Goal: Task Accomplishment & Management: Use online tool/utility

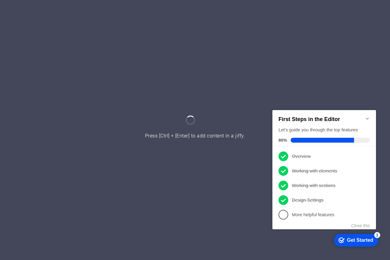
click at [366, 118] on icon "Minimize checklist" at bounding box center [367, 119] width 3 height 2
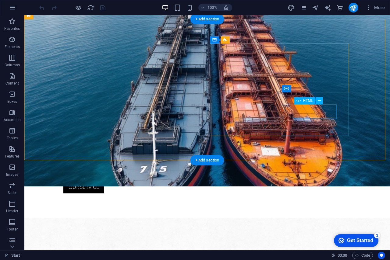
scroll to position [183, 0]
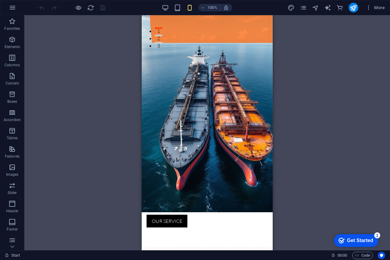
scroll to position [232, 0]
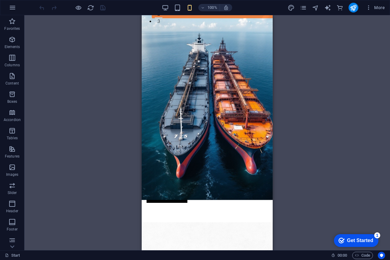
click at [0, 0] on div "100%" at bounding box center [0, 0] width 0 height 0
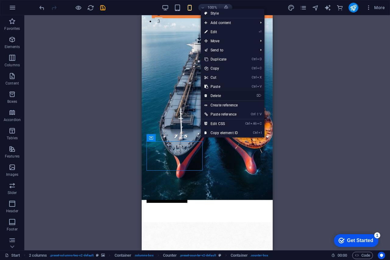
click at [221, 94] on link "⌦ Delete" at bounding box center [221, 95] width 41 height 9
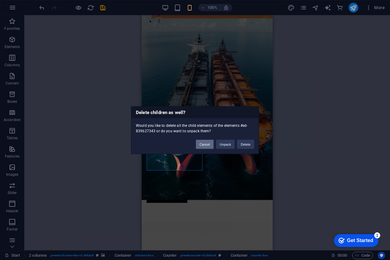
click at [206, 143] on button "Cancel" at bounding box center [205, 144] width 18 height 9
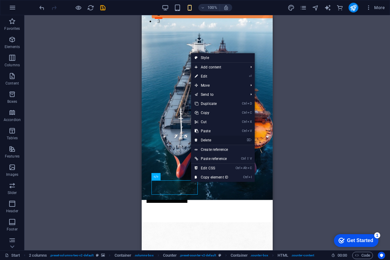
click at [209, 139] on link "⌦ Delete" at bounding box center [211, 140] width 41 height 9
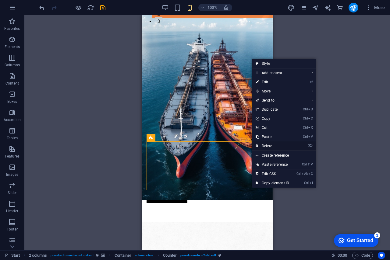
click at [265, 144] on link "⌦ Delete" at bounding box center [272, 146] width 41 height 9
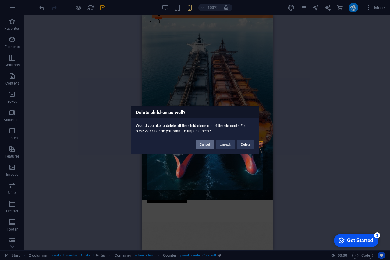
click at [203, 146] on button "Cancel" at bounding box center [205, 144] width 18 height 9
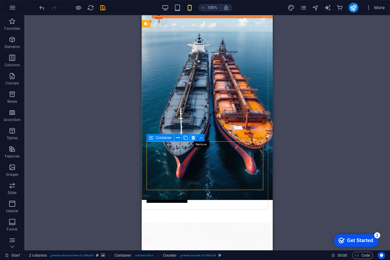
click at [193, 138] on icon at bounding box center [193, 138] width 3 height 6
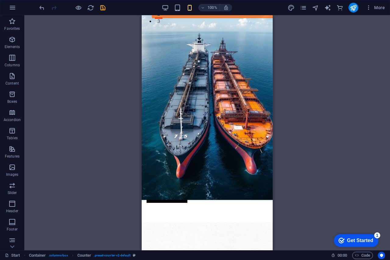
click at [302, 118] on div "Drag here to replace the existing content. Press “Ctrl” if you want to create a…" at bounding box center [207, 132] width 366 height 235
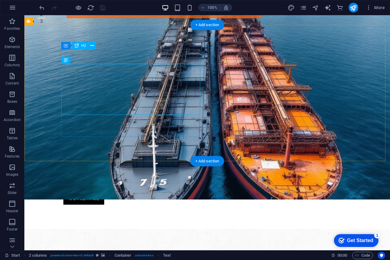
drag, startPoint x: 230, startPoint y: 51, endPoint x: 121, endPoint y: 124, distance: 131.3
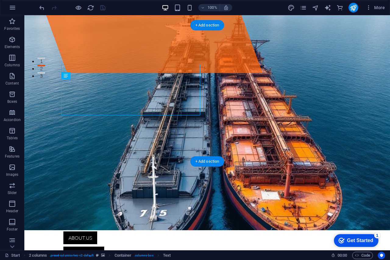
scroll to position [171, 0]
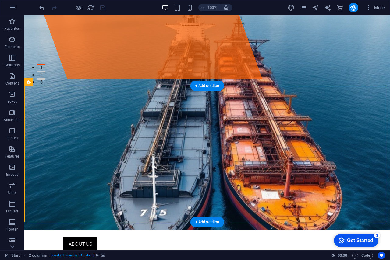
drag, startPoint x: 364, startPoint y: 151, endPoint x: 238, endPoint y: 171, distance: 126.7
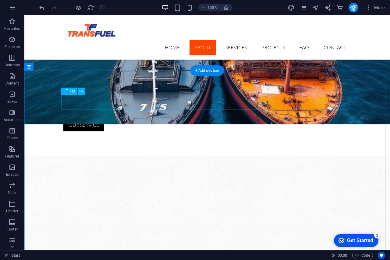
scroll to position [202, 0]
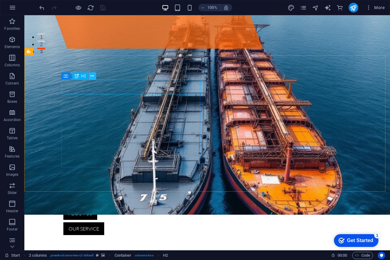
click at [94, 75] on icon at bounding box center [91, 76] width 3 height 6
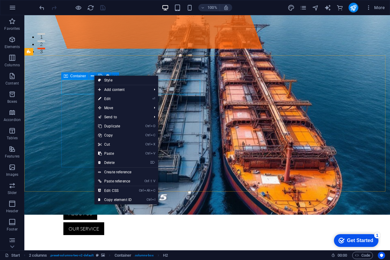
click at [67, 77] on icon at bounding box center [66, 75] width 4 height 7
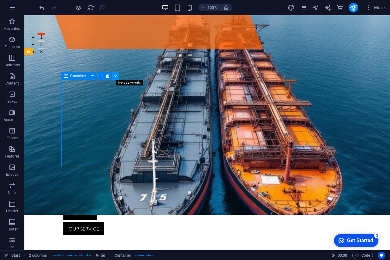
click at [115, 75] on icon at bounding box center [115, 76] width 3 height 6
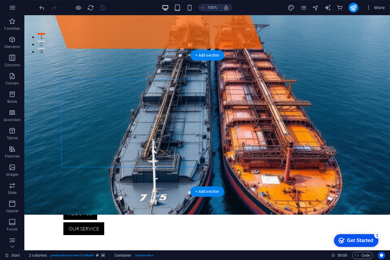
drag, startPoint x: 200, startPoint y: 87, endPoint x: 244, endPoint y: 96, distance: 45.6
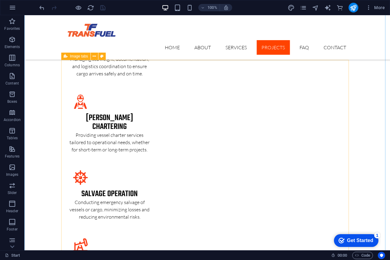
scroll to position [1024, 0]
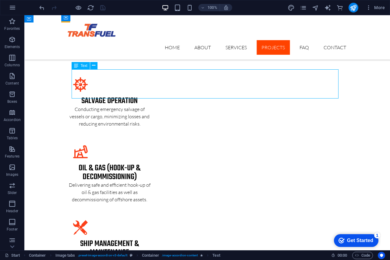
scroll to position [994, 0]
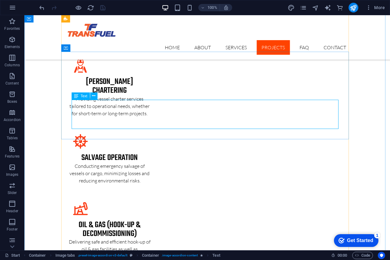
scroll to position [1066, 0]
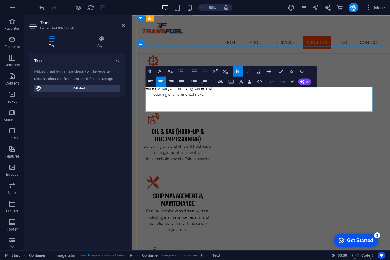
drag, startPoint x: 331, startPoint y: 123, endPoint x: 205, endPoint y: 102, distance: 127.6
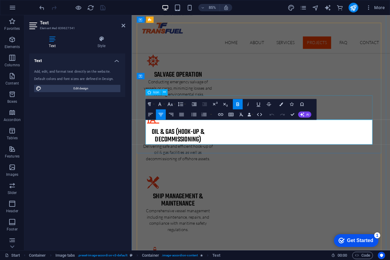
scroll to position [975, 0]
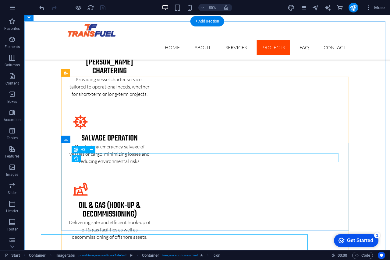
scroll to position [903, 0]
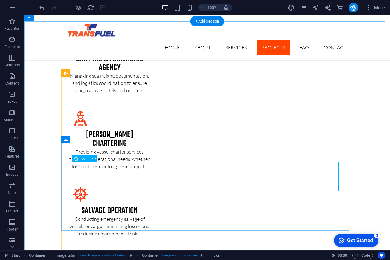
select select "xMidYMid"
select select "px"
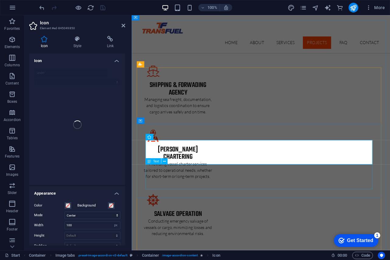
scroll to position [975, 0]
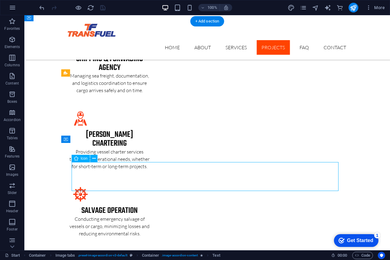
select select "xMidYMid"
select select "px"
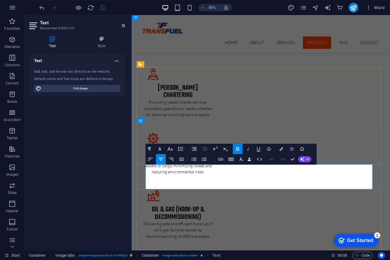
drag, startPoint x: 329, startPoint y: 212, endPoint x: 185, endPoint y: 198, distance: 145.1
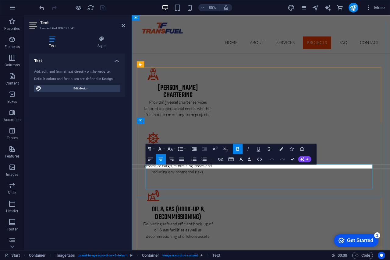
scroll to position [0, 2]
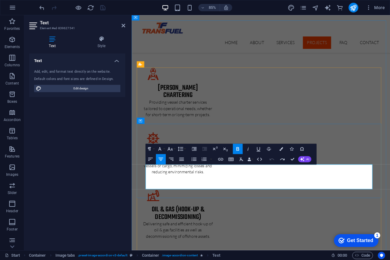
drag, startPoint x: 224, startPoint y: 199, endPoint x: 370, endPoint y: 199, distance: 146.5
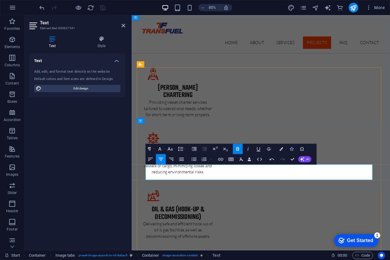
drag, startPoint x: 305, startPoint y: 202, endPoint x: 308, endPoint y: 203, distance: 3.6
drag, startPoint x: 370, startPoint y: 199, endPoint x: 204, endPoint y: 195, distance: 166.0
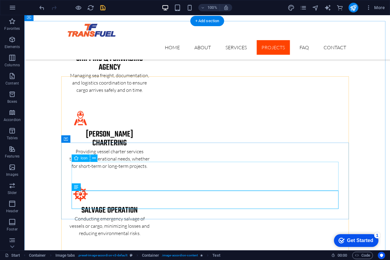
scroll to position [964, 0]
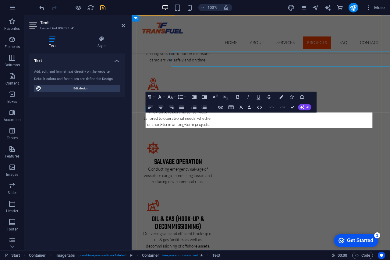
scroll to position [1036, 0]
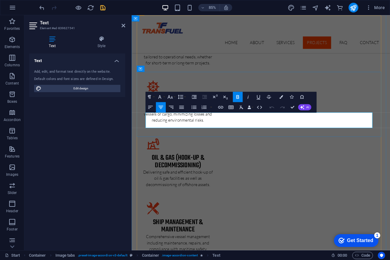
drag, startPoint x: 366, startPoint y: 142, endPoint x: 148, endPoint y: 142, distance: 217.8
click at [210, 106] on button "button" at bounding box center [211, 107] width 4 height 10
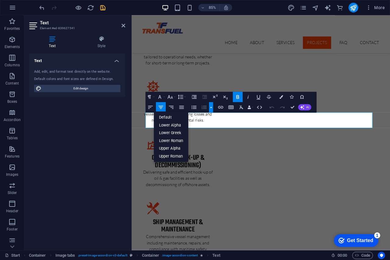
click at [210, 106] on button "button" at bounding box center [211, 107] width 4 height 10
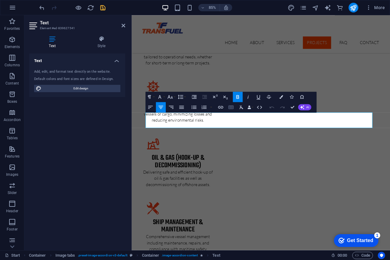
click at [229, 106] on icon "button" at bounding box center [231, 107] width 6 height 6
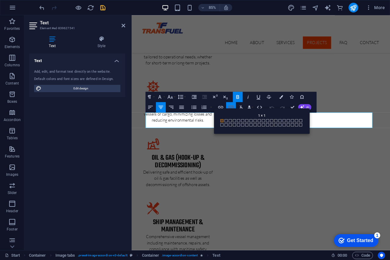
click at [229, 106] on icon "button" at bounding box center [231, 107] width 6 height 6
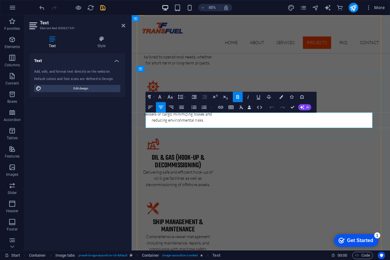
drag, startPoint x: 375, startPoint y: 135, endPoint x: 187, endPoint y: 136, distance: 187.6
click at [279, 96] on button "Colors" at bounding box center [281, 97] width 10 height 10
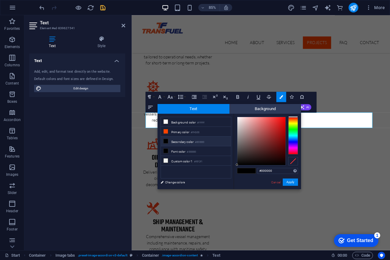
drag, startPoint x: 293, startPoint y: 122, endPoint x: 292, endPoint y: 116, distance: 5.8
click at [292, 117] on div at bounding box center [293, 136] width 10 height 38
type input "#d64848"
drag, startPoint x: 281, startPoint y: 122, endPoint x: 269, endPoint y: 125, distance: 11.8
click at [269, 125] on div at bounding box center [261, 141] width 48 height 48
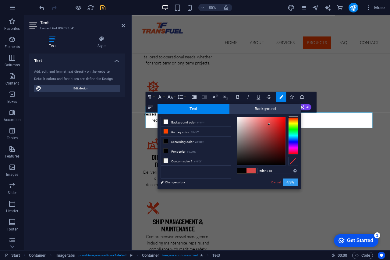
click at [287, 179] on button "Apply" at bounding box center [290, 182] width 15 height 7
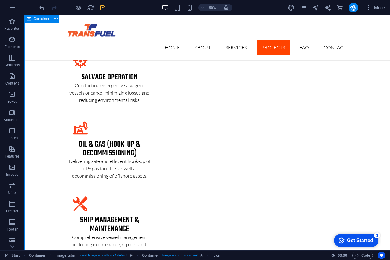
scroll to position [964, 0]
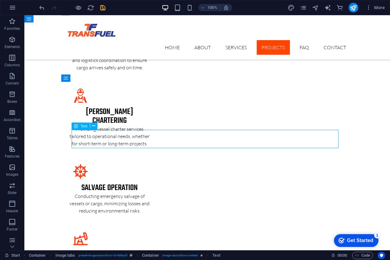
scroll to position [1036, 0]
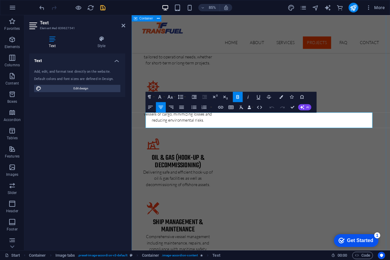
drag, startPoint x: 364, startPoint y: 143, endPoint x: 134, endPoint y: 143, distance: 229.7
click at [282, 96] on icon "button" at bounding box center [281, 97] width 4 height 4
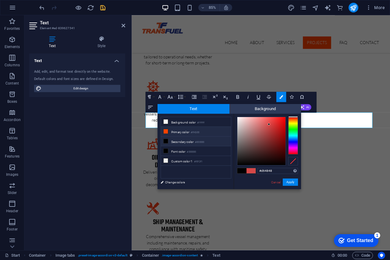
click at [169, 132] on li "Primary color #ff4300" at bounding box center [196, 132] width 70 height 10
type input "#ff4300"
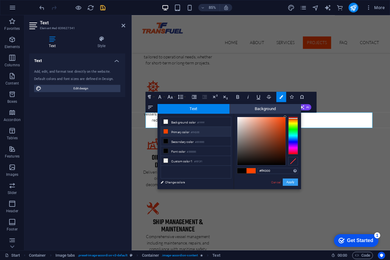
drag, startPoint x: 291, startPoint y: 182, endPoint x: 224, endPoint y: 152, distance: 73.9
click at [291, 182] on button "Apply" at bounding box center [290, 182] width 15 height 7
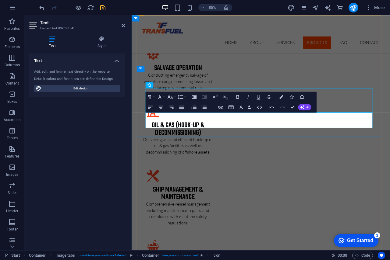
scroll to position [964, 0]
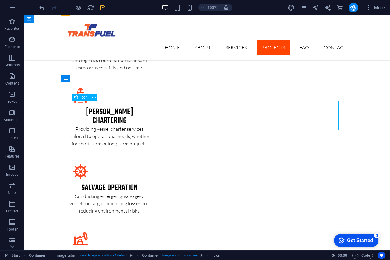
scroll to position [1036, 0]
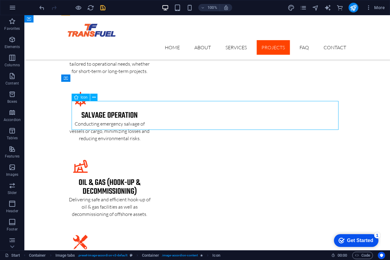
select select "xMidYMid"
select select "px"
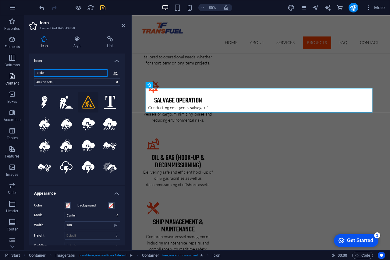
drag, startPoint x: 59, startPoint y: 75, endPoint x: 8, endPoint y: 81, distance: 51.5
click at [8, 81] on section "Favorites Elements Columns Content Boxes Accordion Tables Features Images Slide…" at bounding box center [195, 132] width 390 height 235
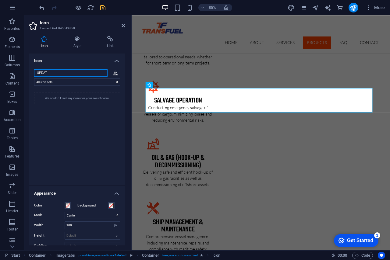
drag, startPoint x: 57, startPoint y: 74, endPoint x: 43, endPoint y: 76, distance: 14.8
click at [43, 76] on input "UPDAT" at bounding box center [70, 72] width 73 height 7
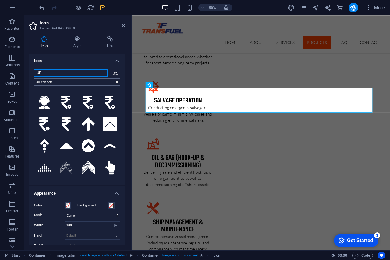
type input "U"
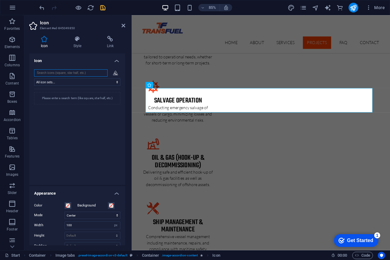
click at [65, 72] on input "search" at bounding box center [70, 72] width 73 height 7
click at [71, 84] on select "All icon sets... IcoFont Ionicons FontAwesome Brands FontAwesome Duotone FontAw…" at bounding box center [77, 82] width 86 height 7
click at [34, 79] on select "All icon sets... IcoFont Ionicons FontAwesome Brands FontAwesome Duotone FontAw…" at bounding box center [77, 82] width 86 height 7
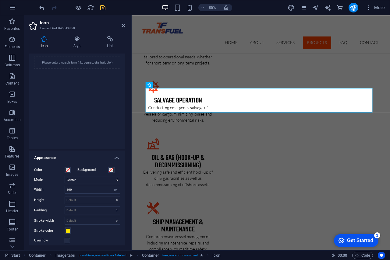
scroll to position [0, 0]
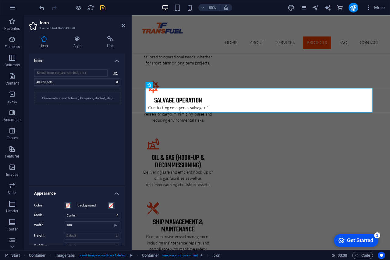
click at [44, 41] on icon at bounding box center [44, 39] width 30 height 6
click at [76, 81] on select "All icon sets... IcoFont Ionicons FontAwesome Brands FontAwesome Duotone FontAw…" at bounding box center [77, 82] width 86 height 7
select select "icofont"
click at [34, 79] on select "All icon sets... IcoFont Ionicons FontAwesome Brands FontAwesome Duotone FontAw…" at bounding box center [77, 82] width 86 height 7
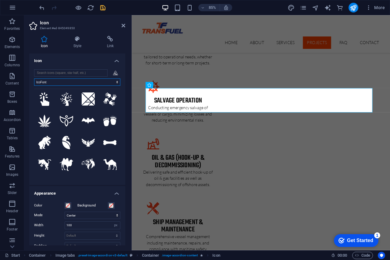
scroll to position [426, 0]
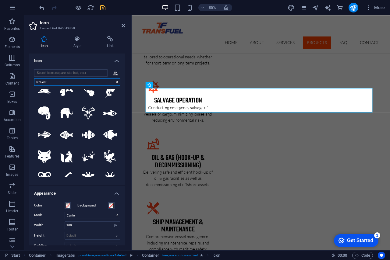
click at [52, 81] on select "All icon sets... IcoFont Ionicons FontAwesome Brands FontAwesome Duotone FontAw…" at bounding box center [77, 82] width 86 height 7
click at [34, 79] on select "All icon sets... IcoFont Ionicons FontAwesome Brands FontAwesome Duotone FontAw…" at bounding box center [77, 82] width 86 height 7
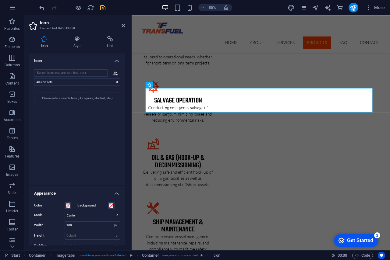
click at [59, 100] on div "Please enter a search term (like square, star half, etc.)" at bounding box center [77, 98] width 86 height 12
click at [115, 99] on div "Please enter a search term (like square, star half, etc.)" at bounding box center [77, 98] width 86 height 12
click at [73, 79] on select "All icon sets... IcoFont Ionicons FontAwesome Brands FontAwesome Duotone FontAw…" at bounding box center [77, 82] width 86 height 7
select select "font-awesome-sharp-thin"
click at [34, 79] on select "All icon sets... IcoFont Ionicons FontAwesome Brands FontAwesome Duotone FontAw…" at bounding box center [77, 82] width 86 height 7
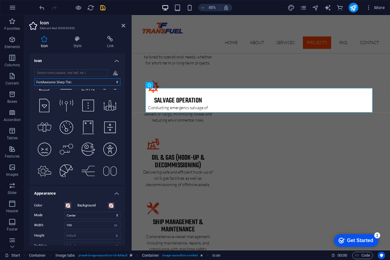
scroll to position [609, 0]
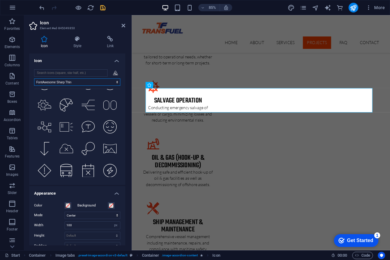
click at [73, 81] on select "All icon sets... IcoFont Ionicons FontAwesome Brands FontAwesome Duotone FontAw…" at bounding box center [77, 82] width 86 height 7
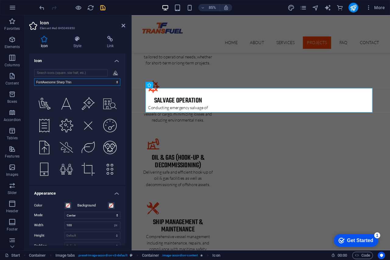
scroll to position [761, 0]
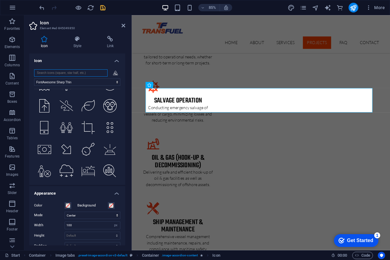
click at [59, 72] on input "search" at bounding box center [70, 72] width 73 height 7
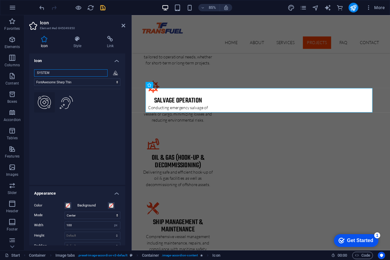
type input "SYSTEM"
click at [44, 102] on icon at bounding box center [44, 102] width 13 height 13
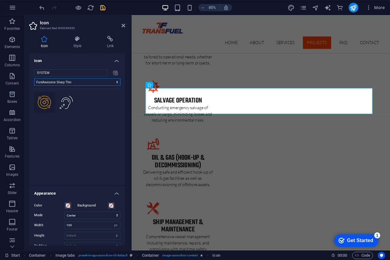
click at [76, 82] on select "All icon sets... IcoFont Ionicons FontAwesome Brands FontAwesome Duotone FontAw…" at bounding box center [77, 82] width 86 height 7
select select
click at [34, 79] on select "All icon sets... IcoFont Ionicons FontAwesome Brands FontAwesome Duotone FontAw…" at bounding box center [77, 82] width 86 height 7
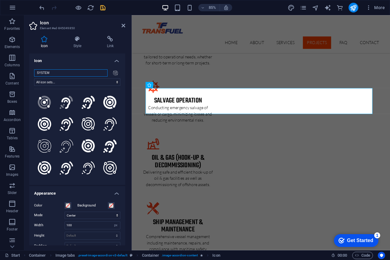
click at [54, 73] on input "SYSTEM" at bounding box center [70, 72] width 73 height 7
click at [47, 126] on icon at bounding box center [44, 124] width 13 height 13
click at [43, 102] on icon at bounding box center [44, 102] width 11 height 11
click at [67, 104] on icon at bounding box center [65, 103] width 9 height 12
click at [87, 104] on icon at bounding box center [88, 102] width 13 height 13
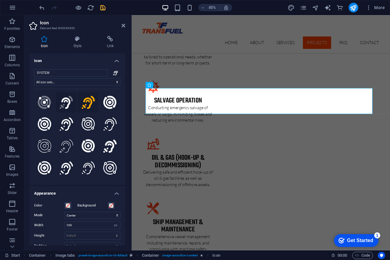
click at [58, 104] on button ".fa-secondary{opacity:.4}" at bounding box center [66, 102] width 21 height 21
click at [49, 104] on icon at bounding box center [44, 102] width 13 height 13
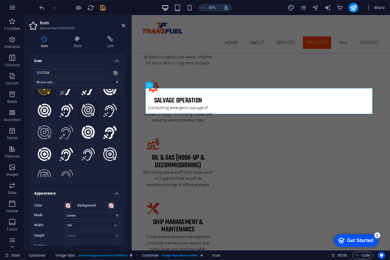
scroll to position [20, 0]
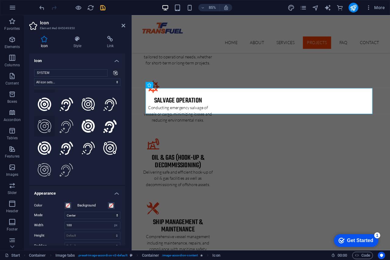
click at [46, 122] on icon at bounding box center [44, 126] width 13 height 13
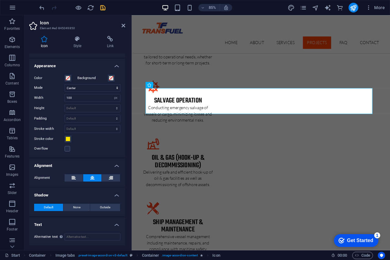
scroll to position [0, 0]
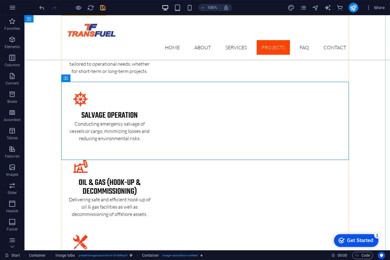
scroll to position [964, 0]
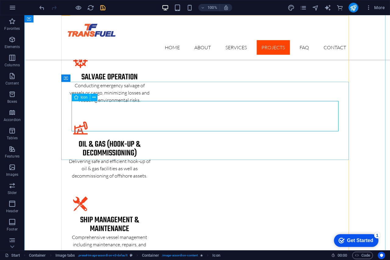
select select "xMidYMid"
select select "px"
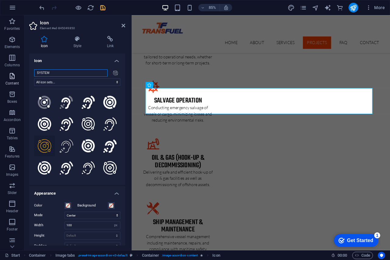
drag, startPoint x: 53, startPoint y: 71, endPoint x: 2, endPoint y: 76, distance: 51.4
click at [2, 76] on section "Favorites Elements Columns Content Boxes Accordion Tables Features Images Slide…" at bounding box center [195, 132] width 390 height 235
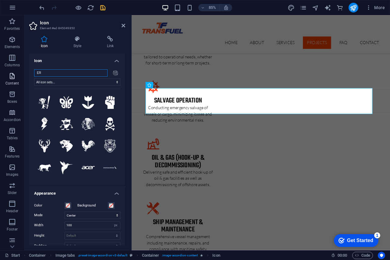
type input "E"
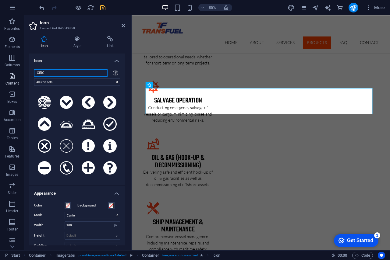
type input "CIRCL"
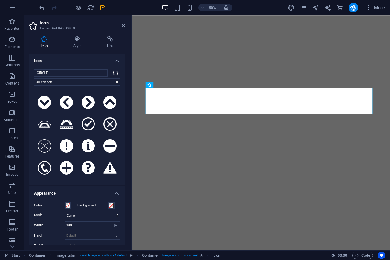
select select "xMidYMid"
select select "px"
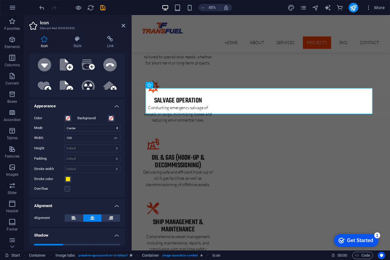
scroll to position [88, 0]
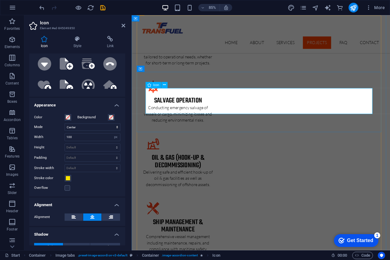
click at [163, 78] on icon at bounding box center [162, 77] width 3 height 5
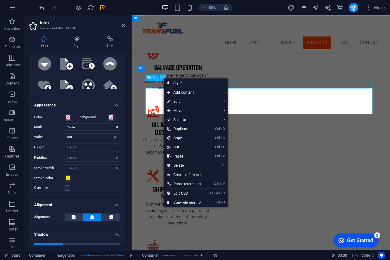
scroll to position [964, 0]
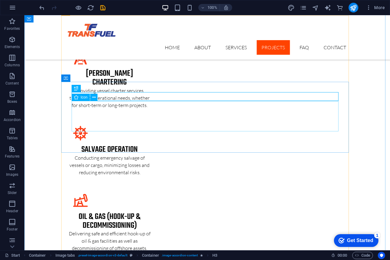
click at [95, 97] on icon at bounding box center [93, 97] width 3 height 6
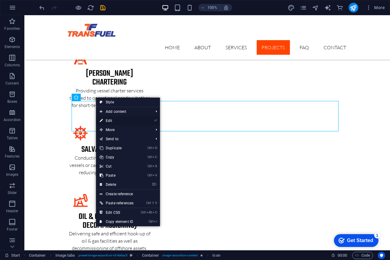
click at [113, 120] on link "⏎ Edit" at bounding box center [116, 120] width 41 height 9
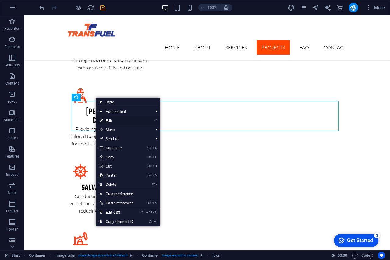
select select "xMidYMid"
select select "px"
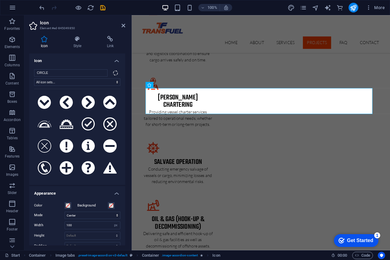
scroll to position [1036, 0]
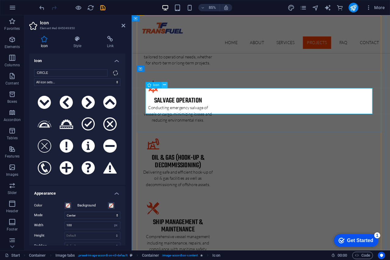
click at [164, 86] on icon at bounding box center [164, 84] width 3 height 5
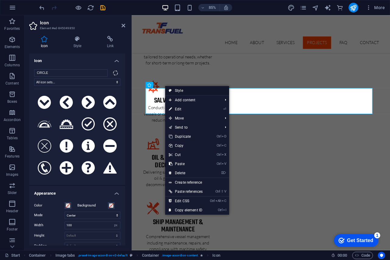
click at [209, 88] on link "Style" at bounding box center [197, 90] width 64 height 9
select select "rem"
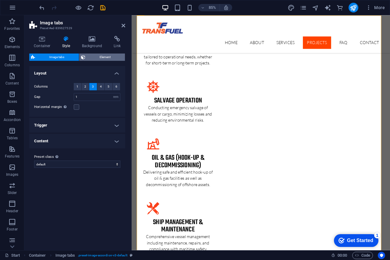
click at [103, 54] on span "Element" at bounding box center [105, 57] width 36 height 7
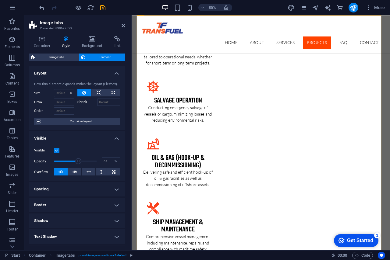
drag, startPoint x: 92, startPoint y: 162, endPoint x: 75, endPoint y: 162, distance: 16.8
click at [75, 162] on span at bounding box center [78, 161] width 6 height 6
drag, startPoint x: 75, startPoint y: 162, endPoint x: 99, endPoint y: 160, distance: 24.1
click at [99, 160] on div "Opacity 100 %" at bounding box center [77, 161] width 86 height 9
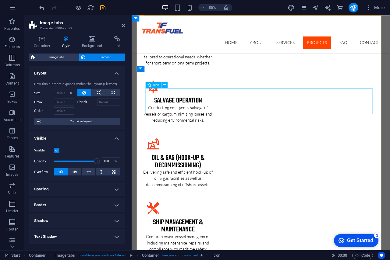
drag, startPoint x: 95, startPoint y: 161, endPoint x: 83, endPoint y: 162, distance: 11.9
click at [83, 162] on span at bounding box center [84, 161] width 6 height 6
drag, startPoint x: 83, startPoint y: 162, endPoint x: 112, endPoint y: 159, distance: 29.0
click at [112, 159] on div "Opacity 100 %" at bounding box center [77, 161] width 86 height 9
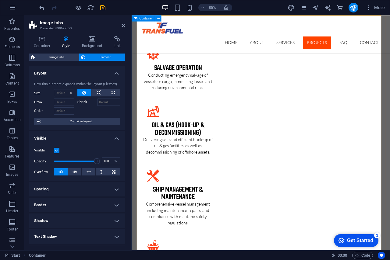
scroll to position [964, 0]
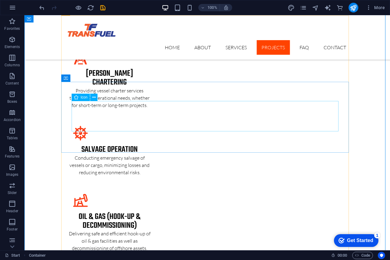
click at [94, 99] on icon at bounding box center [93, 97] width 3 height 6
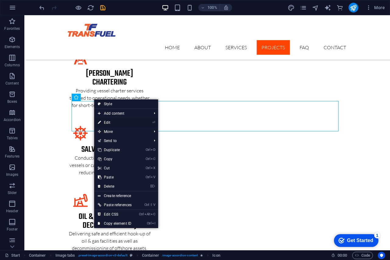
click at [109, 118] on link "⏎ Edit" at bounding box center [114, 122] width 41 height 9
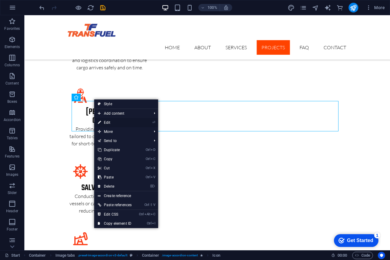
select select "xMidYMid"
select select "px"
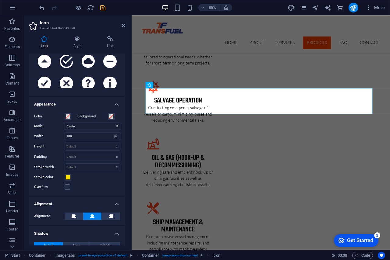
scroll to position [128, 0]
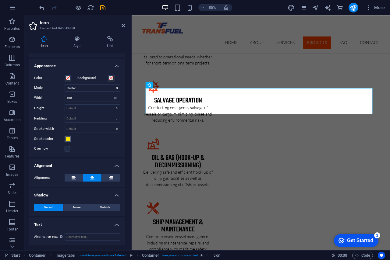
click at [68, 138] on span at bounding box center [67, 139] width 5 height 5
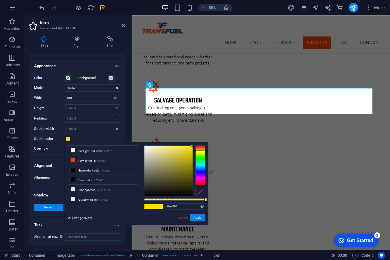
click at [68, 138] on span at bounding box center [67, 139] width 5 height 5
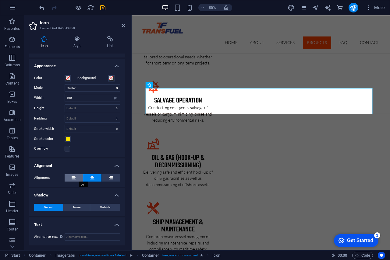
click at [72, 178] on icon at bounding box center [74, 178] width 4 height 7
click at [96, 175] on button at bounding box center [92, 178] width 18 height 7
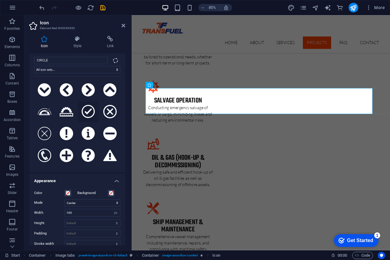
scroll to position [0, 0]
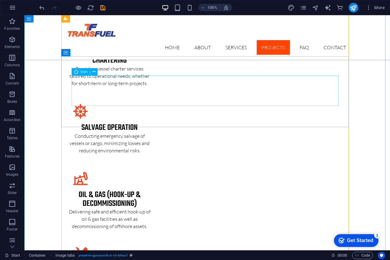
scroll to position [994, 0]
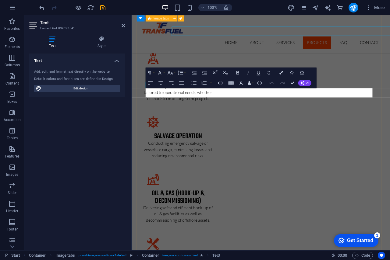
scroll to position [1067, 0]
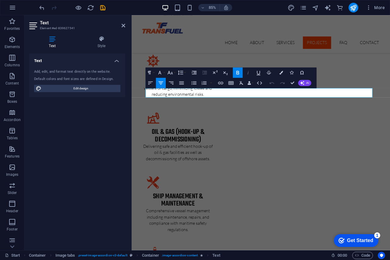
click at [249, 72] on icon "button" at bounding box center [248, 72] width 6 height 6
click at [248, 72] on icon "button" at bounding box center [248, 72] width 6 height 6
click at [283, 72] on button "Colors" at bounding box center [281, 72] width 10 height 10
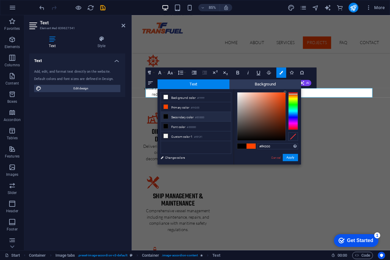
type input "#ffea00"
click at [294, 98] on div at bounding box center [293, 111] width 10 height 38
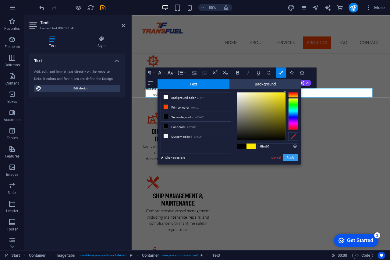
click at [286, 156] on button "Apply" at bounding box center [290, 157] width 15 height 7
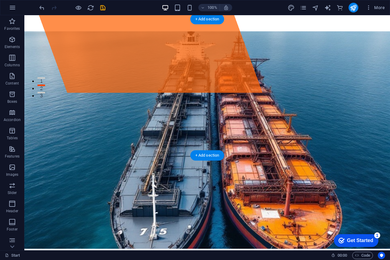
scroll to position [152, 0]
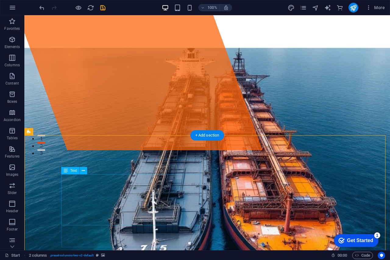
scroll to position [122, 0]
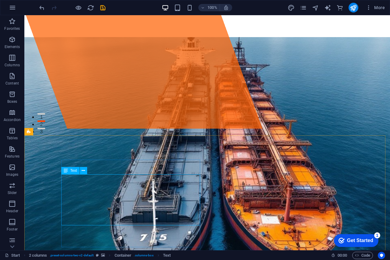
click at [71, 171] on span "Text" at bounding box center [73, 171] width 7 height 4
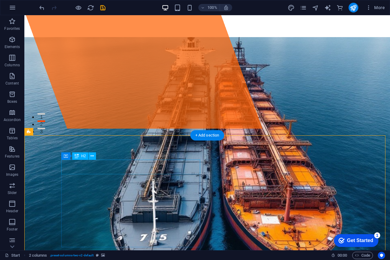
drag, startPoint x: 99, startPoint y: 161, endPoint x: 190, endPoint y: 174, distance: 92.1
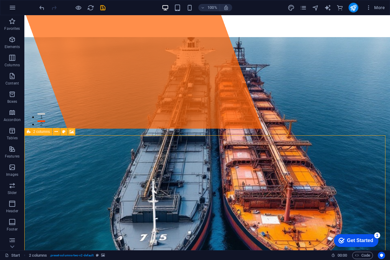
click at [34, 131] on span "2 columns" at bounding box center [41, 132] width 17 height 4
click at [42, 133] on span "2 columns" at bounding box center [41, 132] width 17 height 4
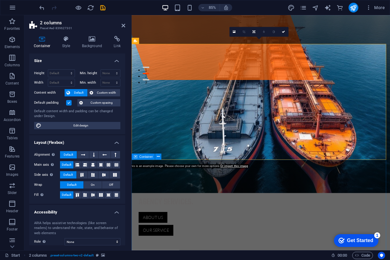
scroll to position [244, 0]
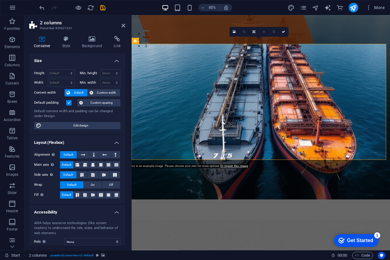
click at [83, 154] on icon at bounding box center [83, 154] width 4 height 7
click at [68, 154] on span "Default" at bounding box center [68, 154] width 9 height 7
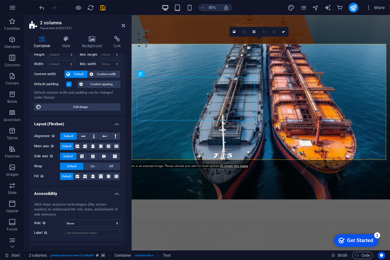
scroll to position [0, 0]
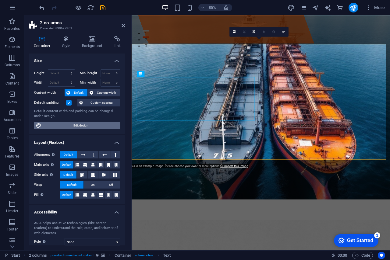
click at [87, 128] on span "Edit design" at bounding box center [80, 125] width 75 height 7
select select "rem"
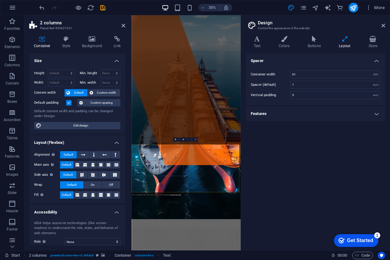
click at [308, 109] on h4 "Features" at bounding box center [315, 114] width 139 height 15
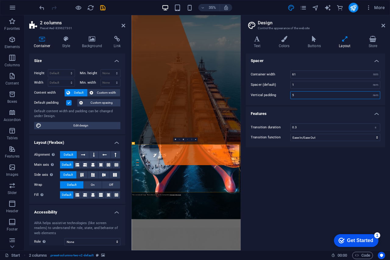
click at [300, 94] on input "5" at bounding box center [335, 95] width 89 height 7
click at [296, 84] on input "1" at bounding box center [335, 84] width 89 height 7
click at [305, 75] on input "61" at bounding box center [335, 74] width 89 height 7
click at [313, 39] on icon at bounding box center [314, 39] width 29 height 6
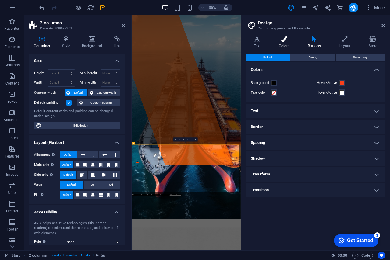
click at [283, 41] on icon at bounding box center [284, 39] width 26 height 6
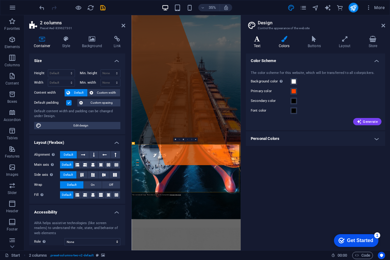
click at [259, 42] on icon at bounding box center [257, 39] width 23 height 6
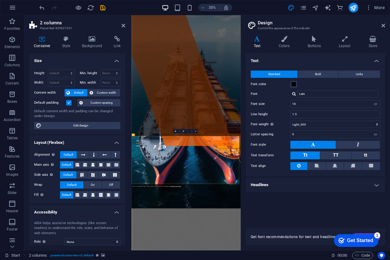
scroll to position [305, 0]
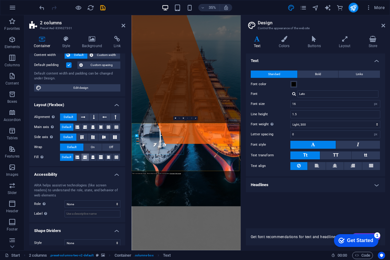
scroll to position [44, 0]
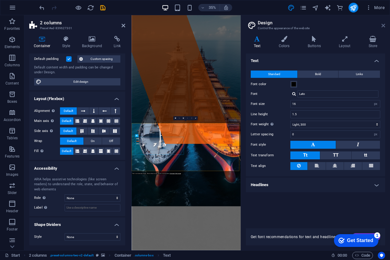
click at [382, 25] on icon at bounding box center [383, 25] width 4 height 5
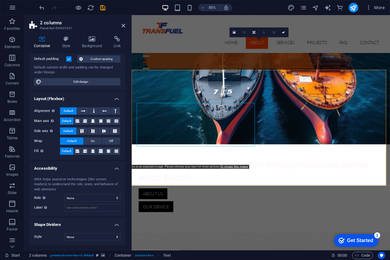
scroll to position [213, 0]
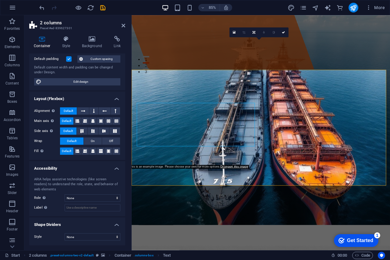
click at [157, 67] on icon at bounding box center [158, 66] width 3 height 5
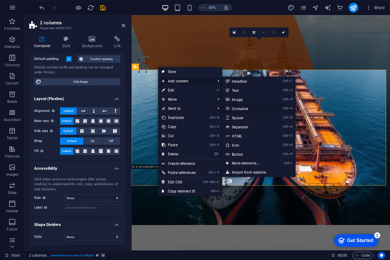
click at [249, 108] on link "Ctrl 4 Container" at bounding box center [247, 108] width 50 height 9
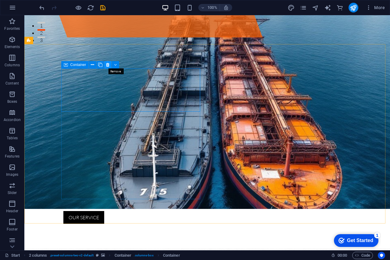
click at [107, 63] on icon at bounding box center [107, 65] width 3 height 6
click at [104, 62] on icon at bounding box center [103, 65] width 3 height 6
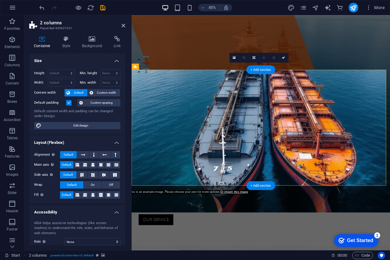
drag, startPoint x: 281, startPoint y: 57, endPoint x: 254, endPoint y: 43, distance: 29.8
click at [281, 57] on link at bounding box center [283, 58] width 10 height 10
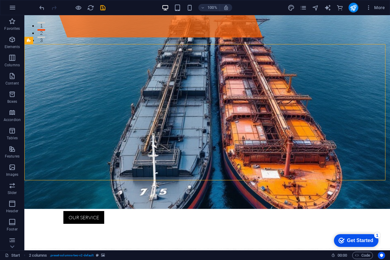
click at [98, 7] on div at bounding box center [72, 8] width 68 height 10
click at [102, 6] on icon "save" at bounding box center [102, 7] width 7 height 7
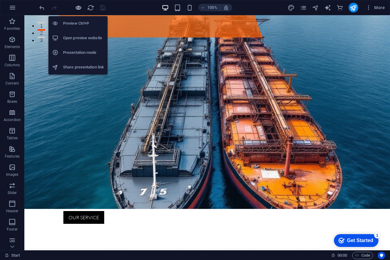
click at [78, 5] on icon "button" at bounding box center [78, 7] width 7 height 7
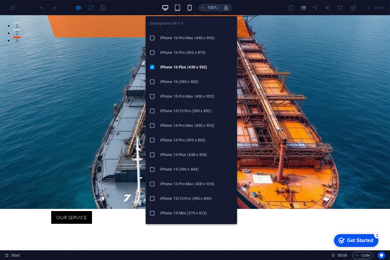
click at [189, 7] on icon "button" at bounding box center [189, 7] width 7 height 7
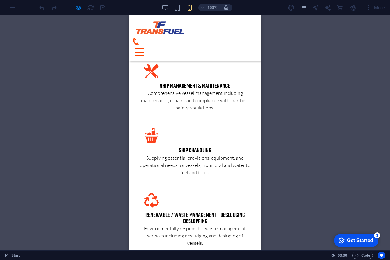
scroll to position [944, 0]
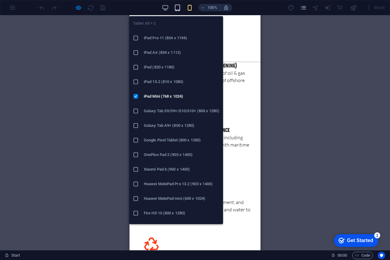
click at [176, 6] on icon "button" at bounding box center [177, 7] width 7 height 7
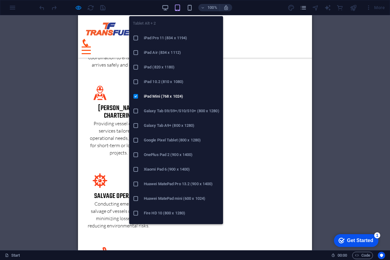
click at [179, 8] on icon "button" at bounding box center [177, 7] width 7 height 7
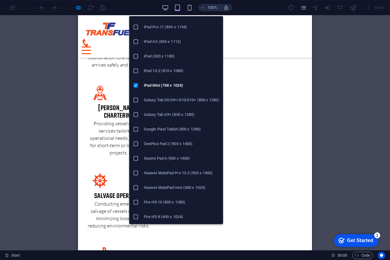
click at [168, 102] on h6 "Galaxy Tab S9/S9+/S10/S10+ (800 x 1280)" at bounding box center [182, 100] width 76 height 7
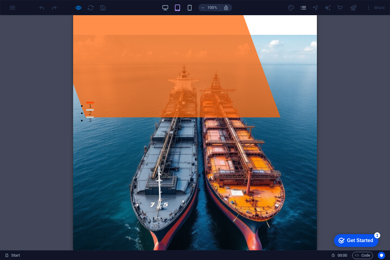
scroll to position [137, 0]
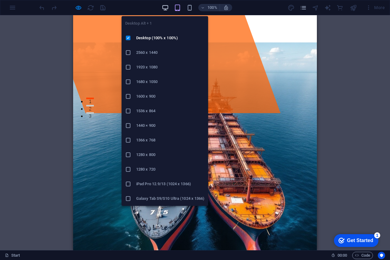
click at [166, 7] on icon "button" at bounding box center [165, 7] width 7 height 7
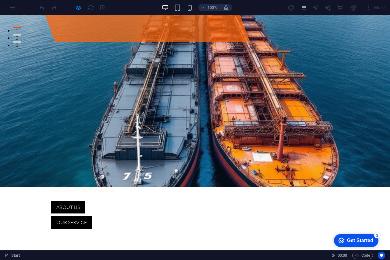
scroll to position [259, 0]
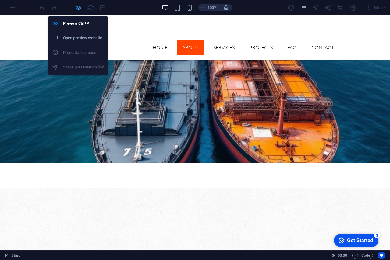
click at [77, 7] on icon "button" at bounding box center [78, 7] width 7 height 7
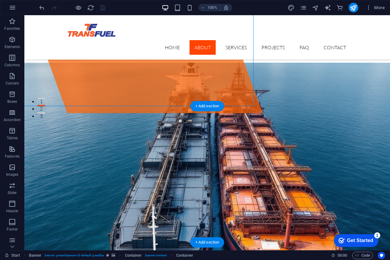
scroll to position [290, 0]
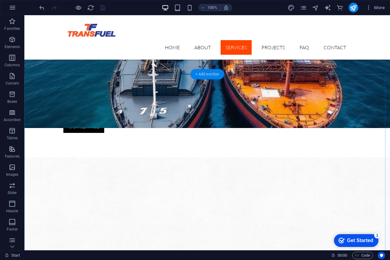
click at [211, 74] on div "+ Add section" at bounding box center [207, 74] width 34 height 10
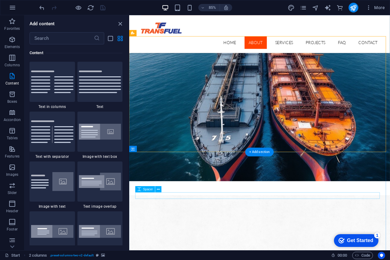
scroll to position [259, 0]
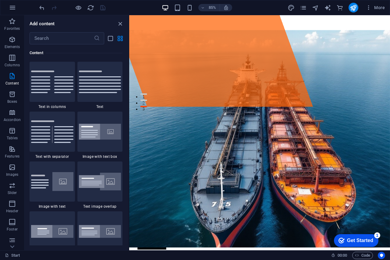
scroll to position [184, 0]
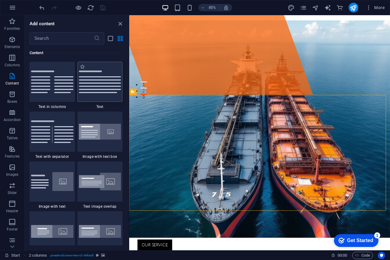
click at [100, 87] on img at bounding box center [100, 82] width 42 height 23
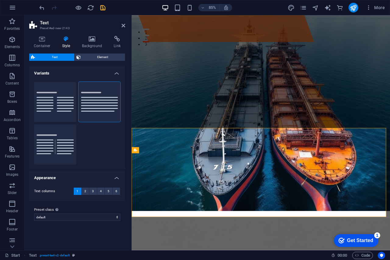
scroll to position [245, 0]
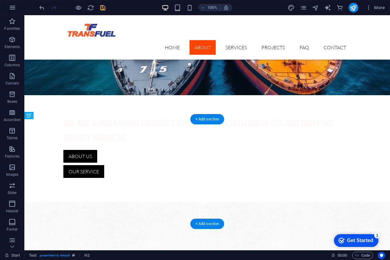
drag, startPoint x: 94, startPoint y: 192, endPoint x: 96, endPoint y: 151, distance: 40.9
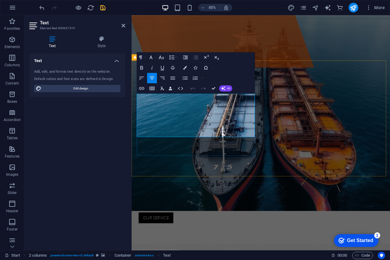
scroll to position [214, 0]
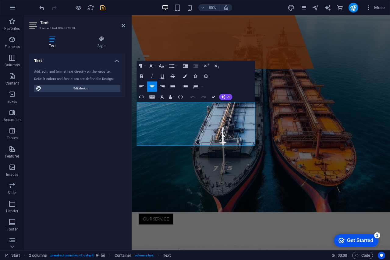
drag, startPoint x: 250, startPoint y: 164, endPoint x: 249, endPoint y: 116, distance: 48.5
copy p "Transfuel Sdn Bhd is a Malaysia-incorporated company specializing in Shipping A…"
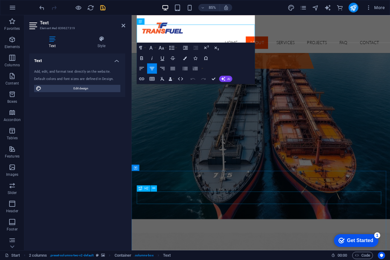
scroll to position [306, 0]
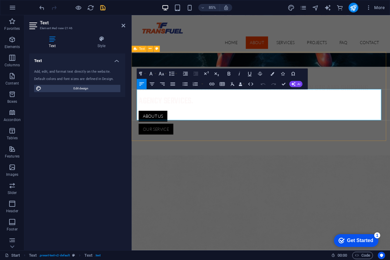
scroll to position [341, 0]
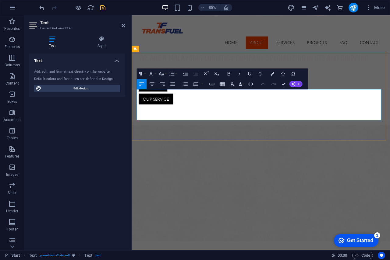
drag, startPoint x: 154, startPoint y: 124, endPoint x: 180, endPoint y: 125, distance: 26.2
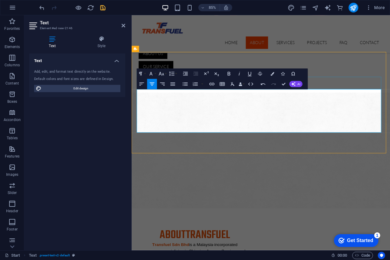
scroll to position [306, 0]
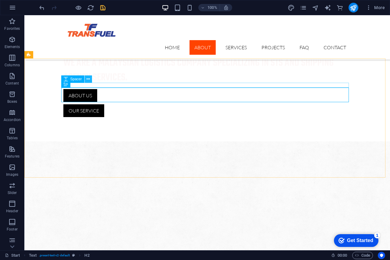
click at [88, 79] on icon at bounding box center [88, 79] width 3 height 6
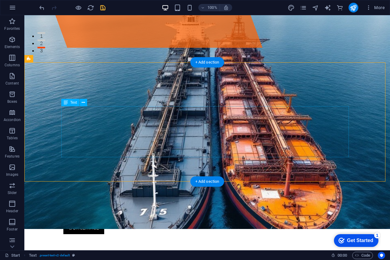
scroll to position [153, 0]
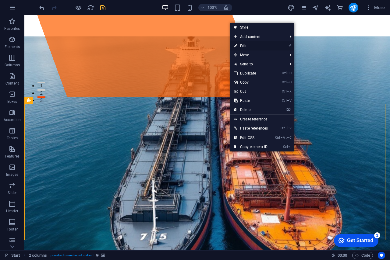
click at [249, 45] on link "⏎ Edit" at bounding box center [250, 45] width 41 height 9
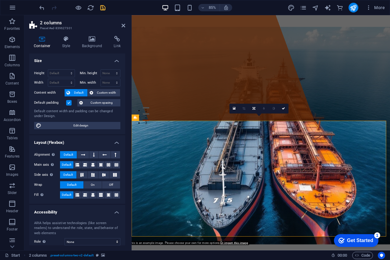
scroll to position [184, 0]
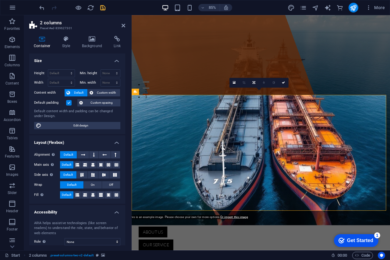
click at [148, 91] on span "2 columns" at bounding box center [146, 91] width 14 height 3
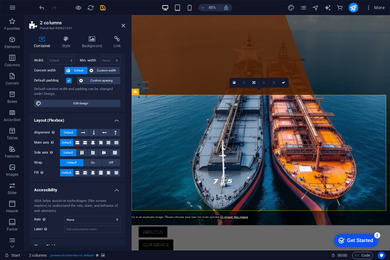
scroll to position [44, 0]
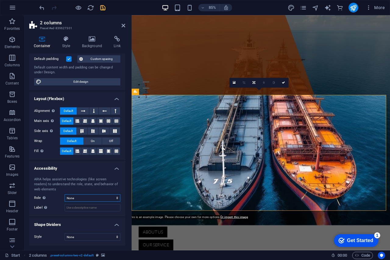
click at [113, 196] on select "None Alert Article Banner Comment Complementary Dialog Footer Header Marquee Pr…" at bounding box center [93, 198] width 56 height 7
click at [111, 196] on select "None Alert Article Banner Comment Complementary Dialog Footer Header Marquee Pr…" at bounding box center [93, 198] width 56 height 7
click at [85, 238] on select "None Triangle Square Diagonal Polygon 1 Polygon 2 Zigzag Multiple Zigzags Waves…" at bounding box center [93, 237] width 56 height 7
click at [37, 256] on span "2 columns" at bounding box center [38, 255] width 18 height 7
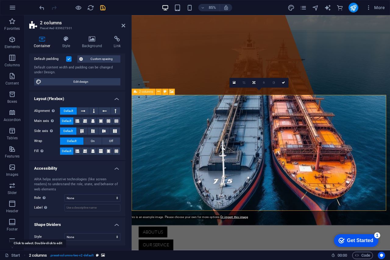
click at [38, 256] on span "2 columns" at bounding box center [38, 255] width 18 height 7
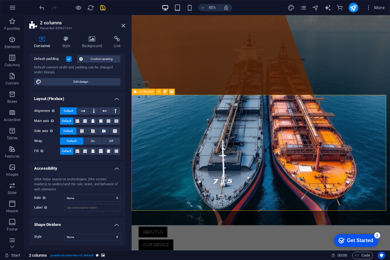
click at [74, 256] on span ". preset-columns-two-v2-default" at bounding box center [72, 255] width 44 height 7
click at [13, 60] on icon "button" at bounding box center [12, 57] width 7 height 7
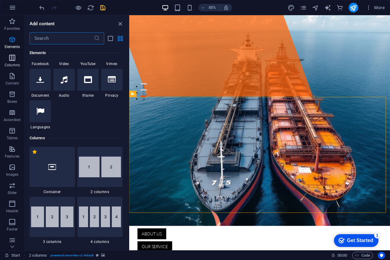
scroll to position [302, 0]
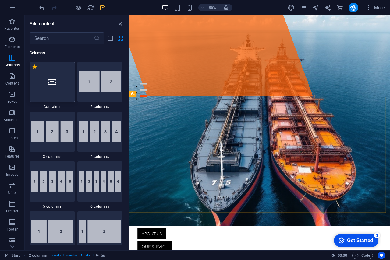
click at [48, 92] on div at bounding box center [52, 82] width 45 height 40
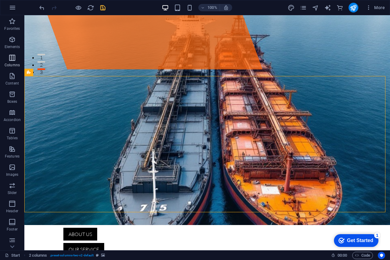
click at [9, 61] on icon "button" at bounding box center [12, 57] width 7 height 7
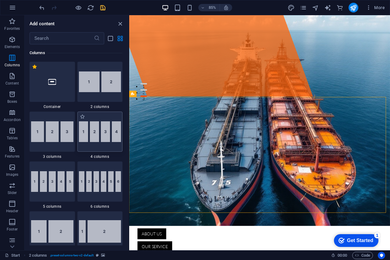
click at [97, 136] on img at bounding box center [100, 132] width 42 height 21
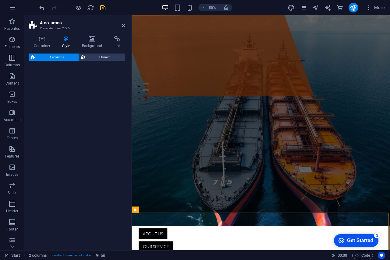
select select "rem"
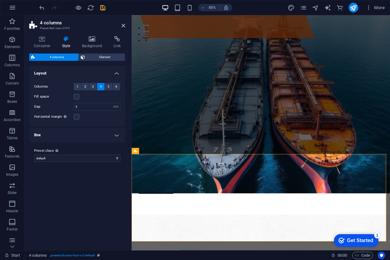
scroll to position [242, 0]
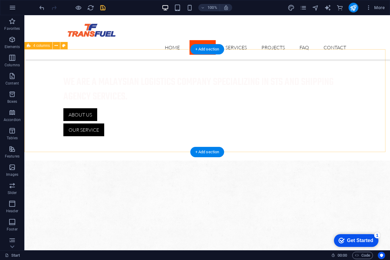
scroll to position [273, 0]
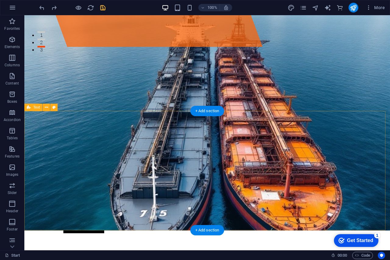
scroll to position [200, 0]
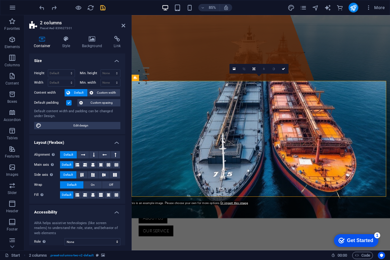
click at [84, 125] on span "Edit design" at bounding box center [80, 125] width 75 height 7
select select "rem"
select select "ease-in-out"
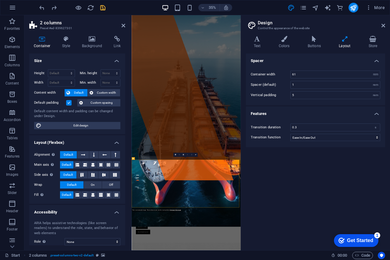
click at [286, 42] on icon at bounding box center [284, 39] width 26 height 6
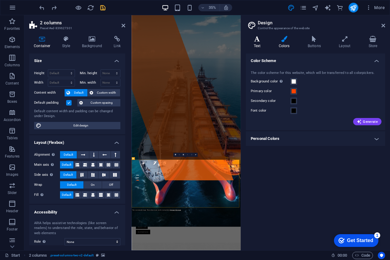
click at [254, 38] on icon at bounding box center [257, 39] width 23 height 6
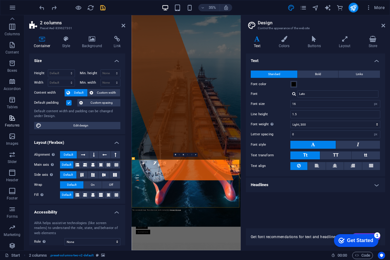
scroll to position [0, 0]
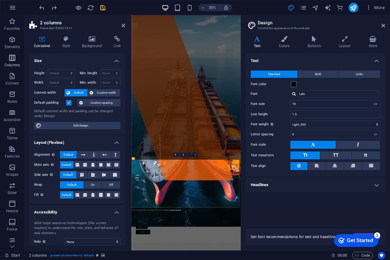
click at [14, 57] on icon "button" at bounding box center [12, 57] width 7 height 7
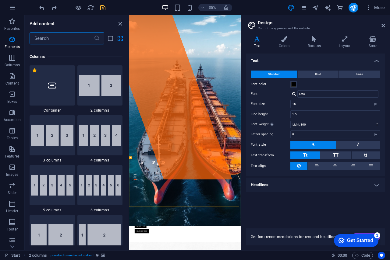
scroll to position [302, 0]
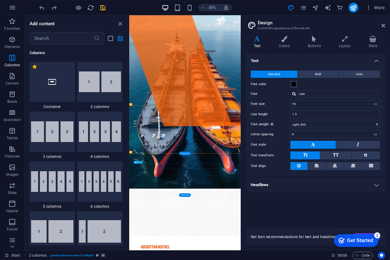
scroll to position [324, 0]
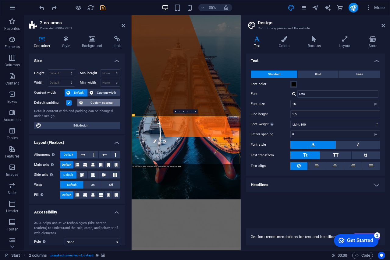
click at [92, 103] on span "Custom spacing" at bounding box center [102, 102] width 34 height 7
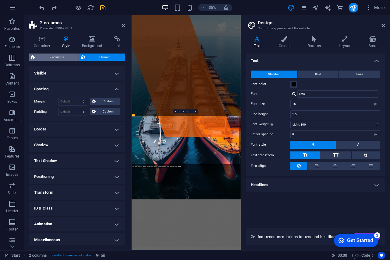
click at [49, 54] on span "2 columns" at bounding box center [57, 57] width 40 height 7
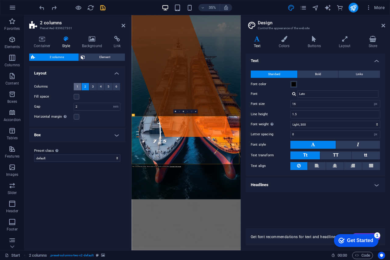
click at [77, 85] on span "1" at bounding box center [77, 86] width 2 height 7
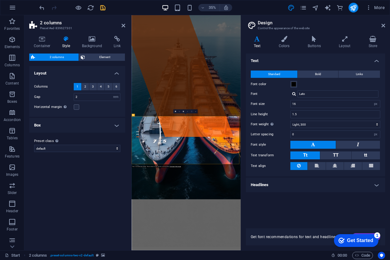
click at [194, 111] on link at bounding box center [195, 112] width 4 height 4
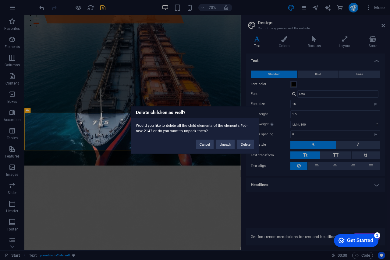
click at [246, 143] on button "Delete" at bounding box center [245, 144] width 17 height 9
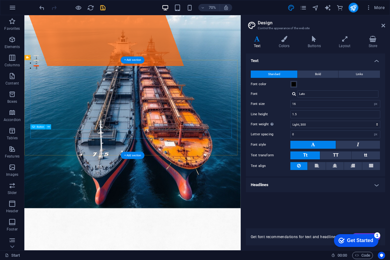
scroll to position [355, 0]
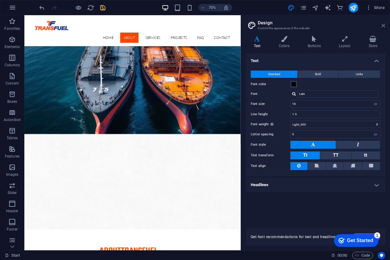
drag, startPoint x: 382, startPoint y: 25, endPoint x: 357, endPoint y: 10, distance: 29.1
click at [382, 25] on icon at bounding box center [383, 25] width 4 height 5
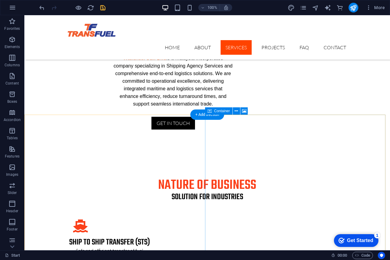
scroll to position [446, 0]
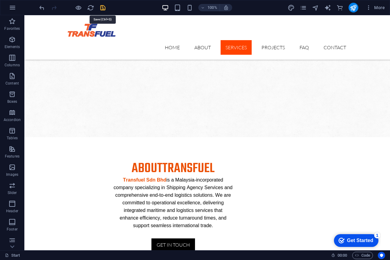
click at [103, 6] on icon "save" at bounding box center [102, 7] width 7 height 7
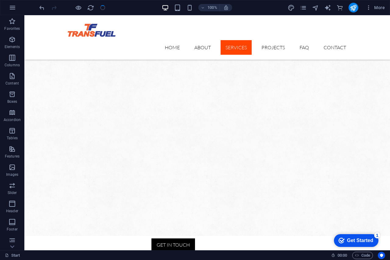
drag, startPoint x: 176, startPoint y: 6, endPoint x: 135, endPoint y: 3, distance: 41.0
click at [135, 3] on div "100% More" at bounding box center [212, 8] width 349 height 10
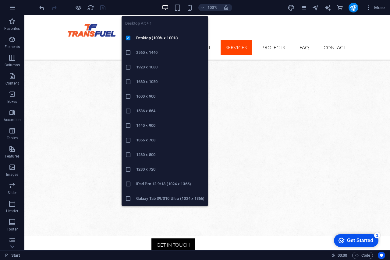
click at [164, 5] on icon "button" at bounding box center [165, 7] width 7 height 7
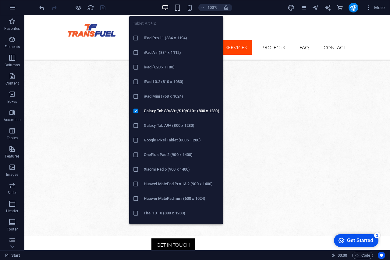
click at [175, 6] on icon "button" at bounding box center [177, 7] width 7 height 7
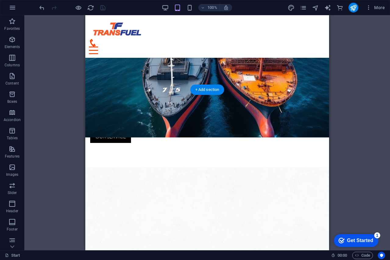
scroll to position [213, 0]
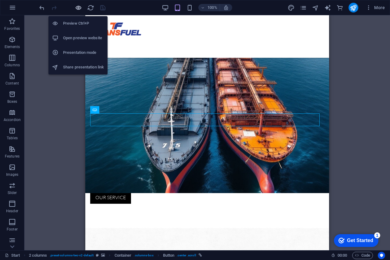
click at [76, 7] on icon "button" at bounding box center [78, 7] width 7 height 7
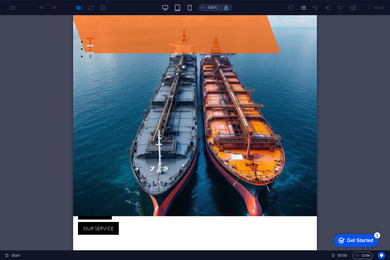
scroll to position [174, 0]
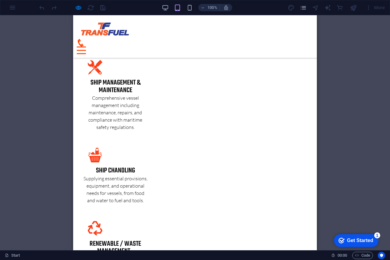
scroll to position [1179, 0]
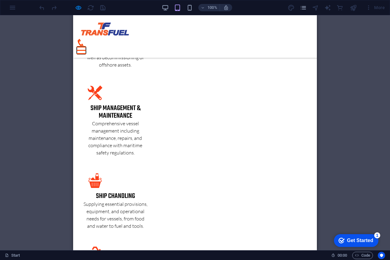
click at [86, 47] on button at bounding box center [81, 47] width 9 height 1
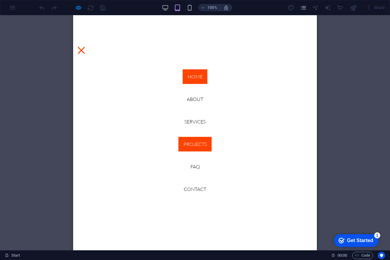
click at [190, 75] on link "Home" at bounding box center [195, 76] width 25 height 15
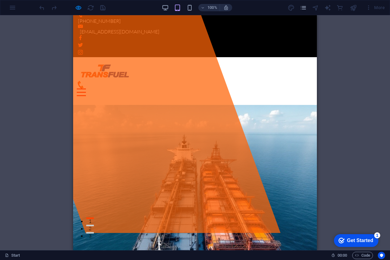
scroll to position [0, 0]
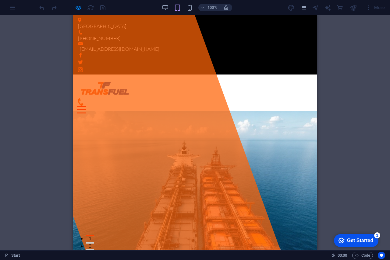
click at [83, 98] on icon at bounding box center [81, 102] width 6 height 8
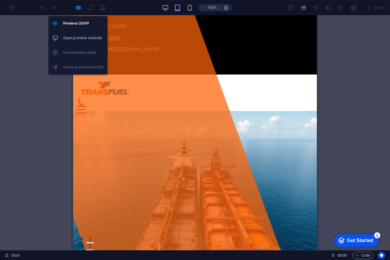
click at [79, 6] on icon "button" at bounding box center [78, 7] width 7 height 7
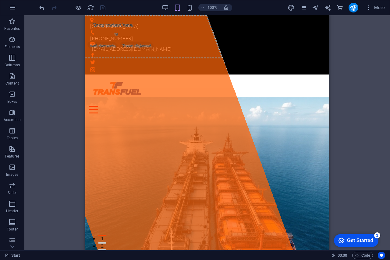
click at [101, 7] on div at bounding box center [72, 8] width 68 height 10
click at [351, 6] on icon "publish" at bounding box center [353, 7] width 7 height 7
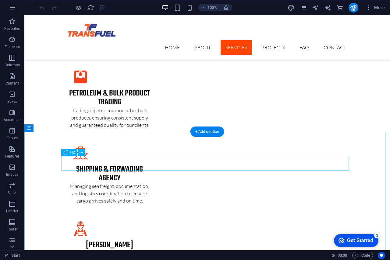
scroll to position [914, 0]
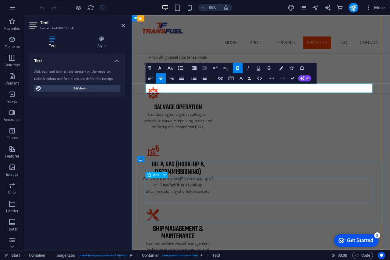
scroll to position [1078, 0]
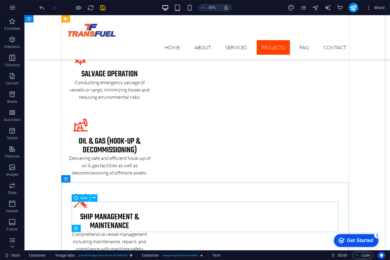
scroll to position [1005, 0]
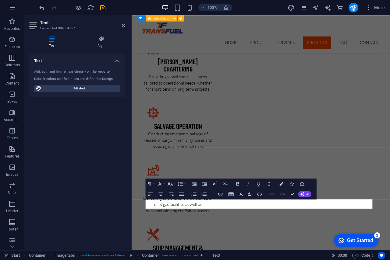
scroll to position [1078, 0]
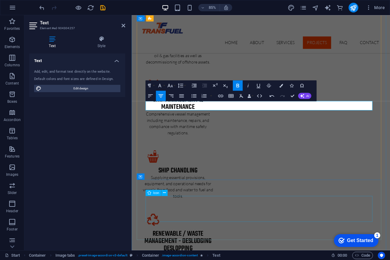
scroll to position [1199, 0]
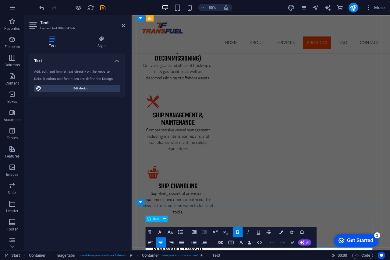
scroll to position [1253, 0]
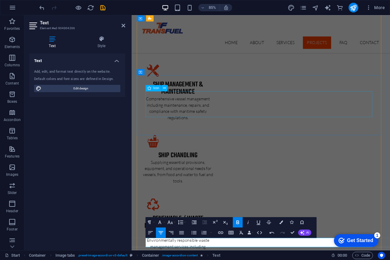
scroll to position [1162, 0]
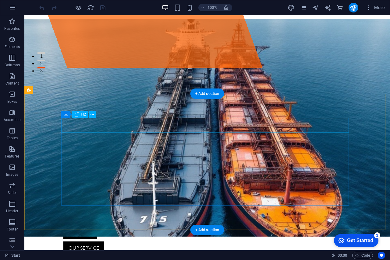
scroll to position [152, 0]
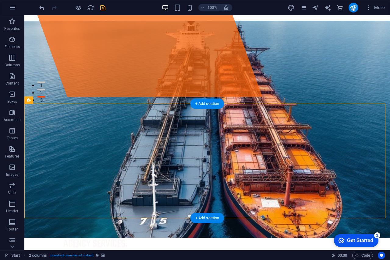
scroll to position [213, 0]
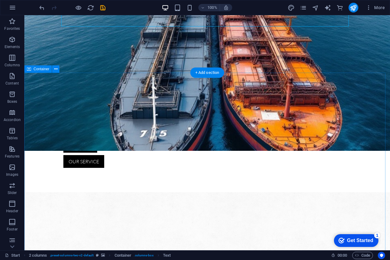
scroll to position [117, 0]
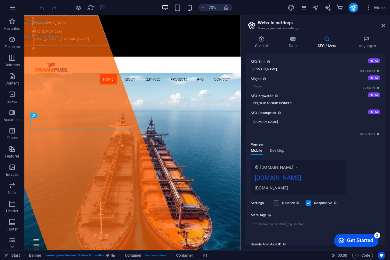
type input "Tanjung Bruas Port, shipping agency services, ship-to-ship transfer, maritime l…"
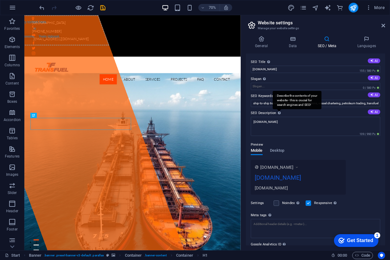
scroll to position [0, 0]
click at [279, 117] on textarea "[DOMAIN_NAME]" at bounding box center [315, 126] width 129 height 19
click at [374, 112] on button "AI" at bounding box center [374, 112] width 12 height 5
type textarea "Unlock seamless logistics with Transfuel! We offer expert shipping agency servi…"
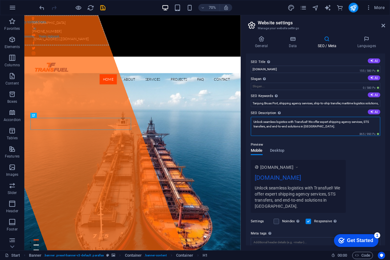
click at [322, 129] on textarea "Unlock seamless logistics with Transfuel! We offer expert shipping agency servi…" at bounding box center [315, 126] width 129 height 19
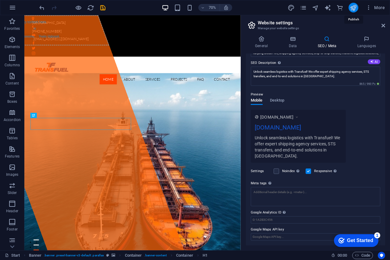
scroll to position [50, 0]
click at [0, 0] on icon "publish" at bounding box center [0, 0] width 0 height 0
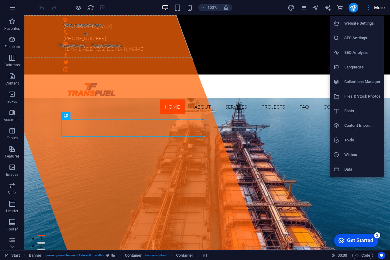
click at [351, 36] on h6 "SEO Settings" at bounding box center [362, 37] width 36 height 7
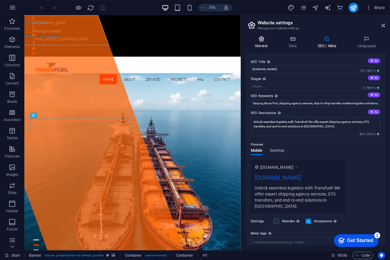
click at [260, 37] on icon at bounding box center [261, 39] width 31 height 6
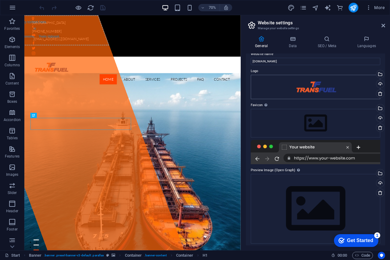
scroll to position [11, 0]
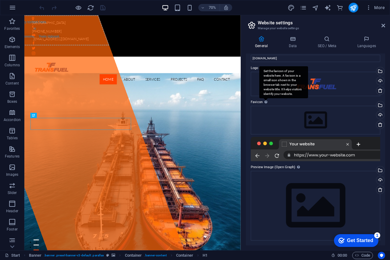
click at [264, 98] on div "Set the favicon of your website here. A favicon is a small icon shown in the br…" at bounding box center [283, 82] width 49 height 32
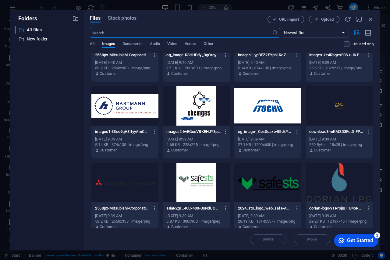
scroll to position [91, 0]
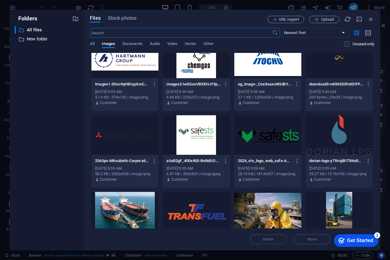
click at [196, 206] on div at bounding box center [196, 212] width 67 height 40
click at [184, 201] on div "1" at bounding box center [196, 212] width 67 height 40
click at [202, 207] on div at bounding box center [196, 212] width 67 height 40
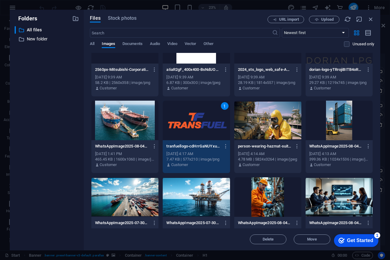
click at [207, 117] on div "1" at bounding box center [196, 121] width 67 height 40
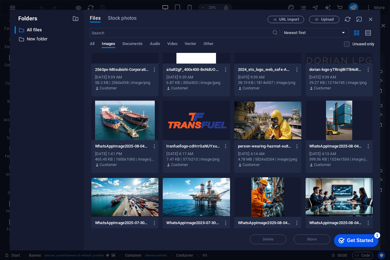
click at [207, 117] on div at bounding box center [196, 121] width 67 height 40
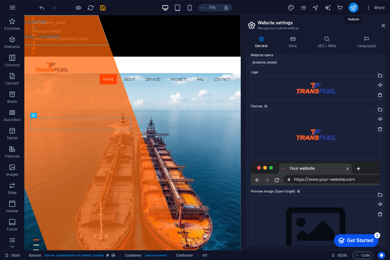
scroll to position [11, 0]
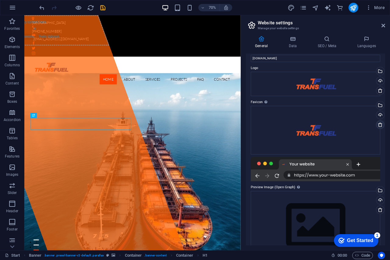
click at [379, 124] on icon at bounding box center [380, 124] width 5 height 5
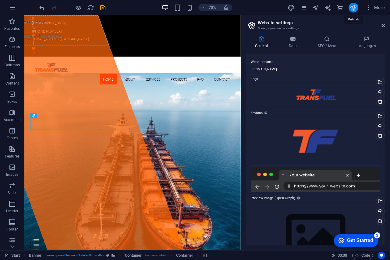
click at [0, 0] on icon "publish" at bounding box center [0, 0] width 0 height 0
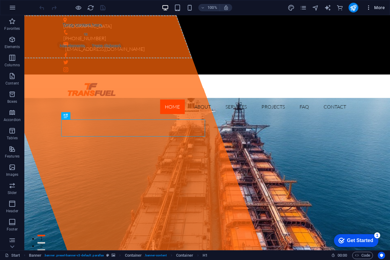
click at [0, 0] on span "More" at bounding box center [0, 0] width 0 height 0
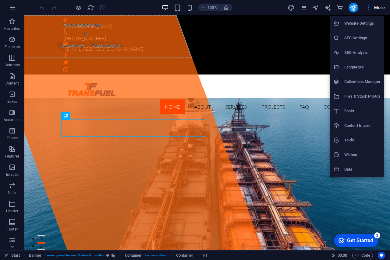
click at [0, 0] on h6 "SEO Settings" at bounding box center [0, 0] width 0 height 0
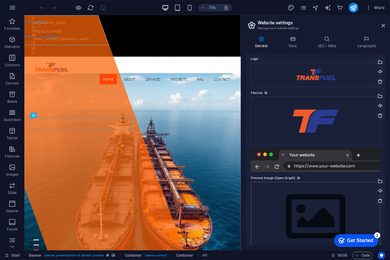
scroll to position [31, 0]
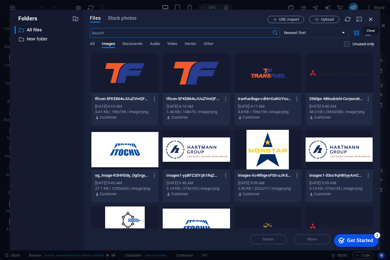
click at [370, 19] on icon "button" at bounding box center [370, 19] width 7 height 7
